Goal: Navigation & Orientation: Find specific page/section

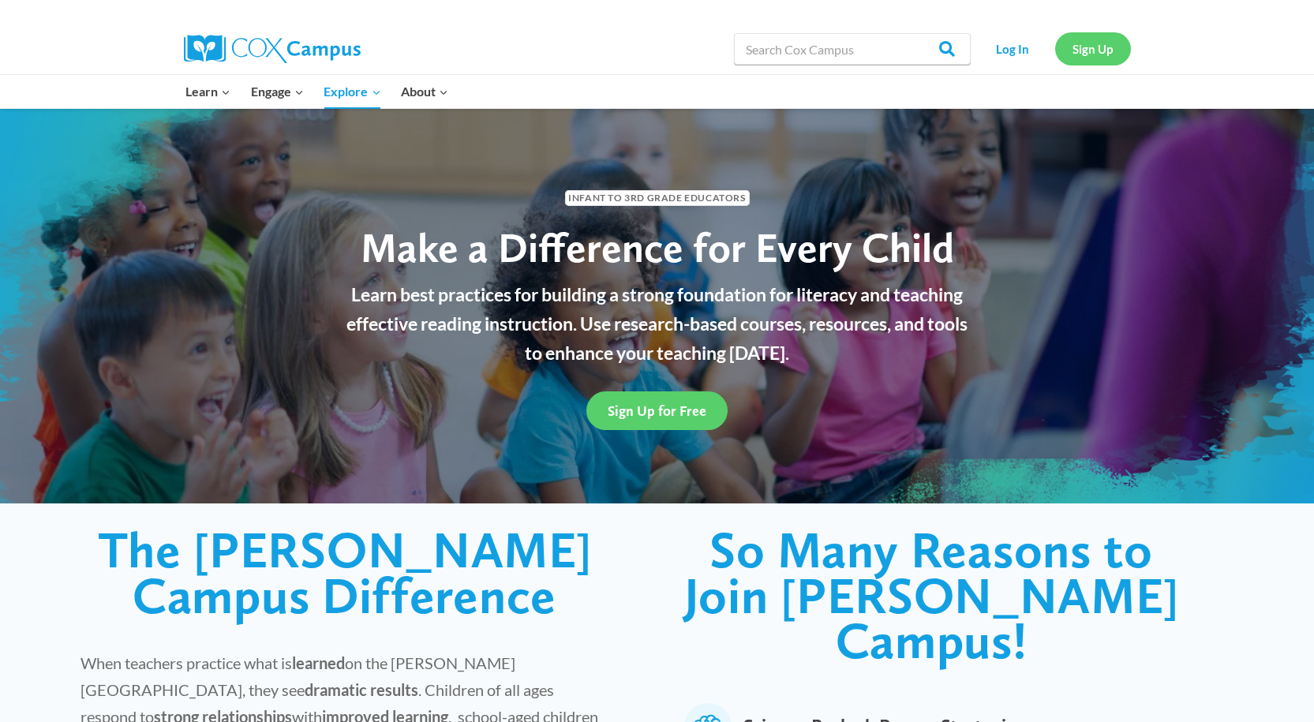
click at [1090, 44] on link "Sign Up" at bounding box center [1093, 48] width 76 height 32
click at [1023, 47] on link "Log In" at bounding box center [1012, 48] width 69 height 32
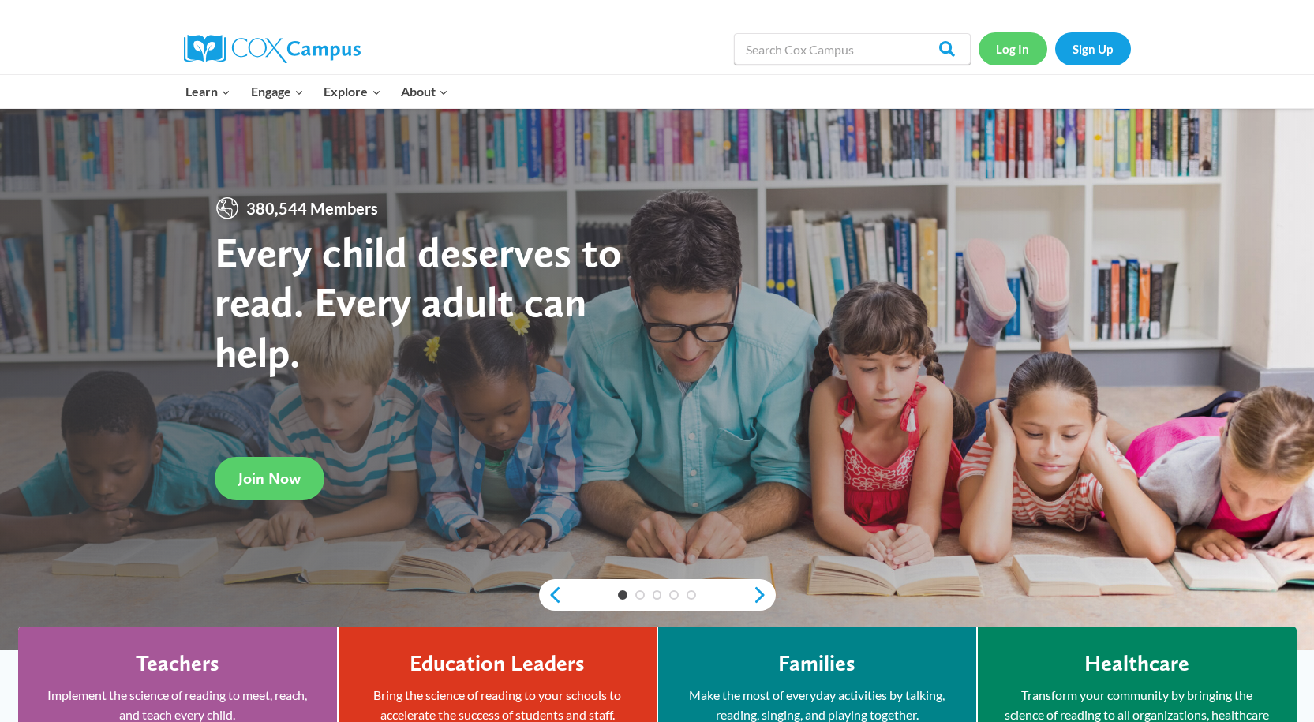
click at [992, 55] on link "Log In" at bounding box center [1012, 48] width 69 height 32
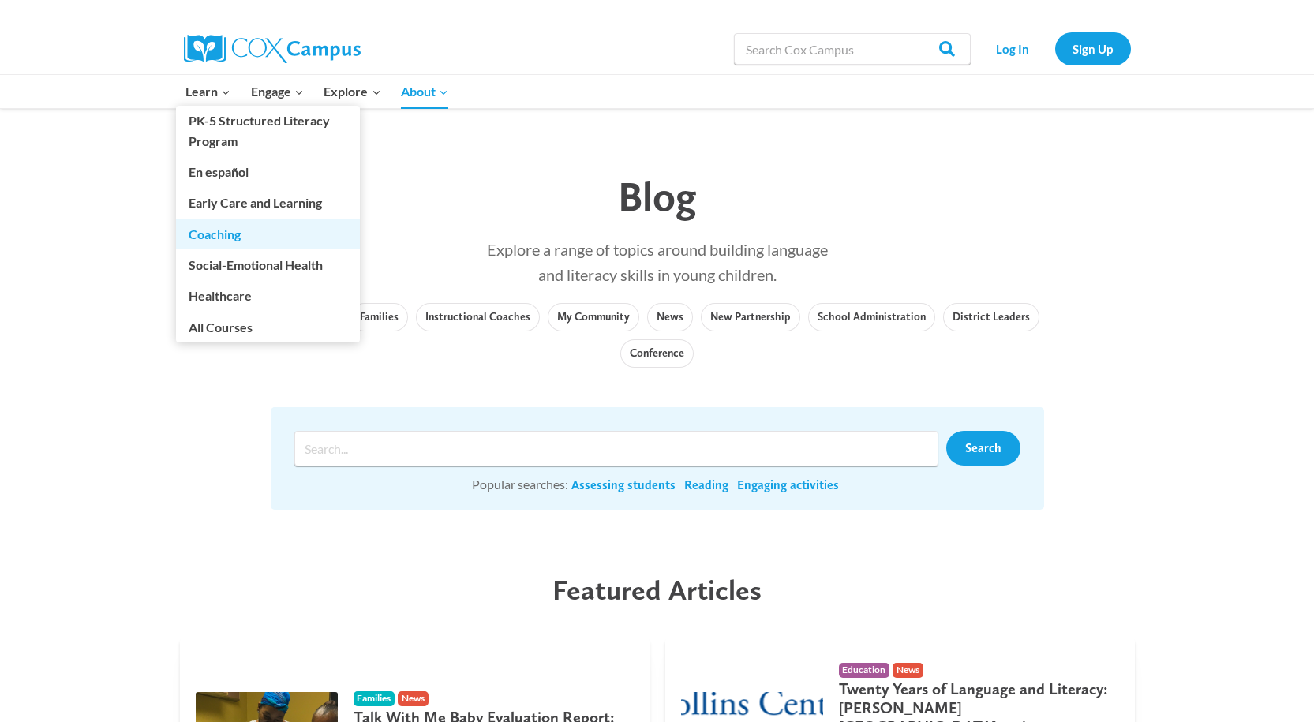
click at [216, 234] on link "Coaching" at bounding box center [268, 234] width 184 height 30
